Goal: Complete application form: Complete application form

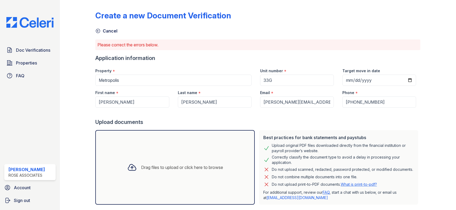
scroll to position [122, 0]
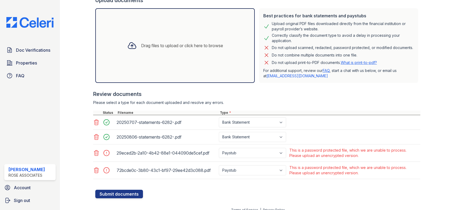
click at [96, 151] on icon at bounding box center [96, 153] width 6 height 6
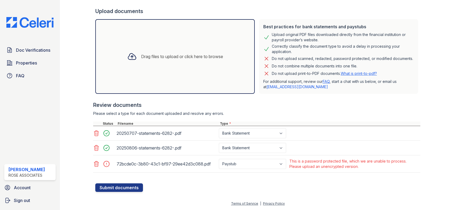
click at [98, 162] on icon at bounding box center [96, 163] width 6 height 6
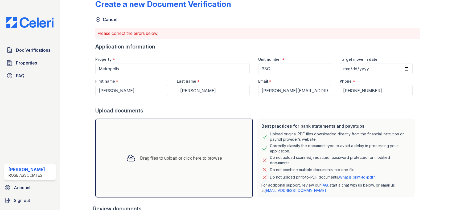
scroll to position [0, 0]
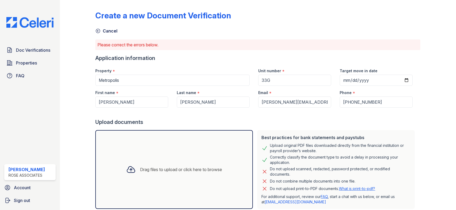
click at [336, 41] on div "Please correct the errors below." at bounding box center [257, 44] width 325 height 11
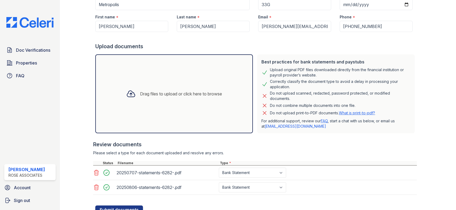
scroll to position [98, 0]
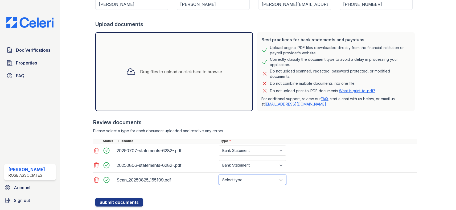
click at [233, 180] on select "Select type Paystub Bank Statement Offer Letter Tax Documents Benefit Award Let…" at bounding box center [252, 180] width 67 height 10
select select "paystub"
click at [219, 175] on select "Select type Paystub Bank Statement Offer Letter Tax Documents Benefit Award Let…" at bounding box center [252, 180] width 67 height 10
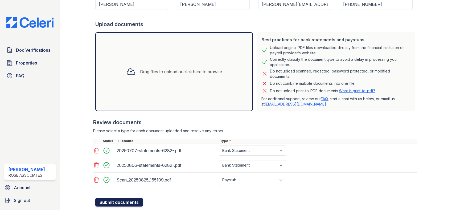
click at [137, 201] on button "Submit documents" at bounding box center [119, 202] width 48 height 9
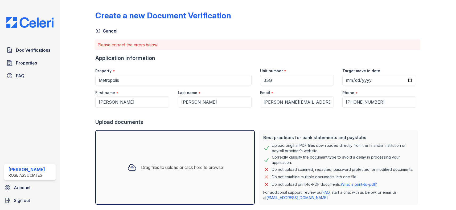
scroll to position [116, 0]
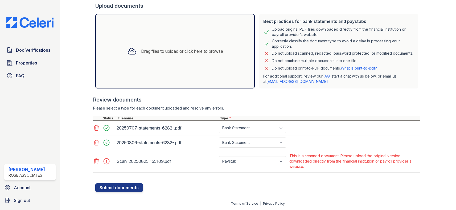
click at [440, 60] on div at bounding box center [433, 38] width 27 height 305
click at [96, 164] on icon at bounding box center [96, 161] width 6 height 6
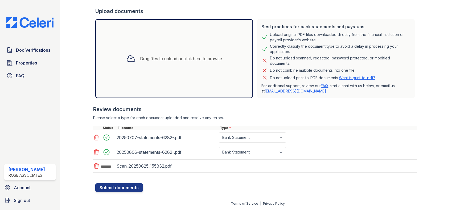
scroll to position [112, 0]
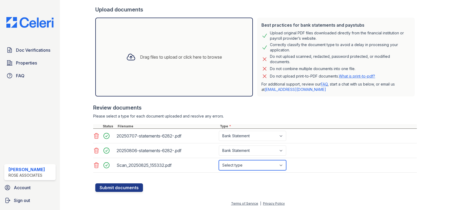
click at [257, 167] on select "Select type Paystub Bank Statement Offer Letter Tax Documents Benefit Award Let…" at bounding box center [252, 165] width 67 height 10
select select "paystub"
click at [219, 160] on select "Select type Paystub Bank Statement Offer Letter Tax Documents Benefit Award Let…" at bounding box center [252, 165] width 67 height 10
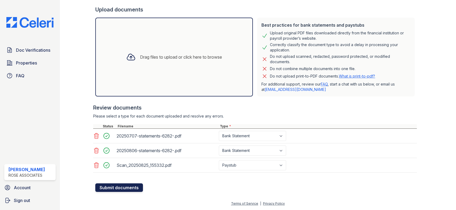
click at [136, 187] on button "Submit documents" at bounding box center [119, 187] width 48 height 9
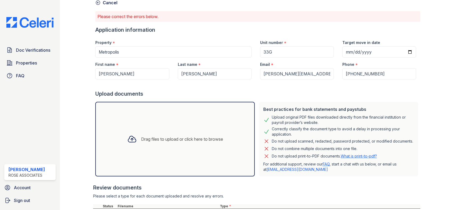
scroll to position [25, 0]
